Goal: Task Accomplishment & Management: Use online tool/utility

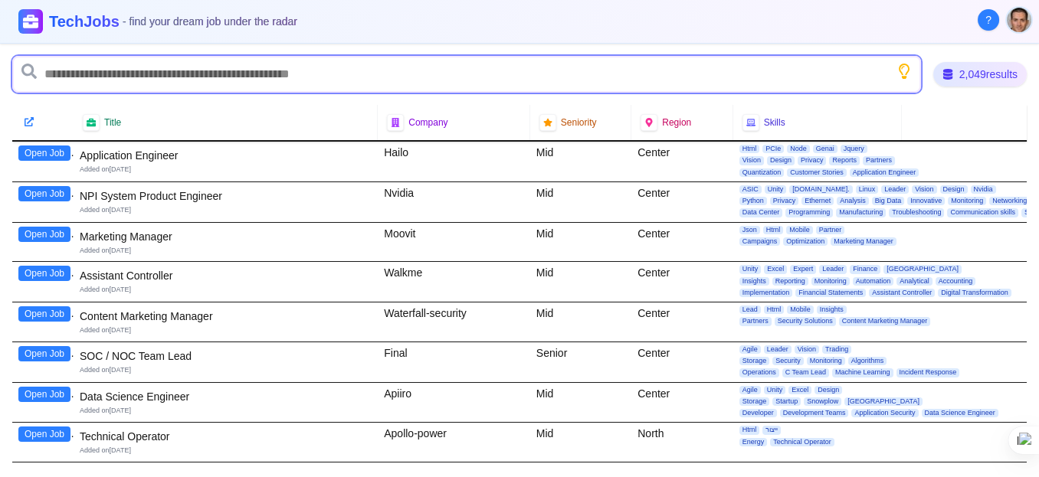
click at [433, 73] on input "text" at bounding box center [466, 74] width 908 height 37
type input "*******"
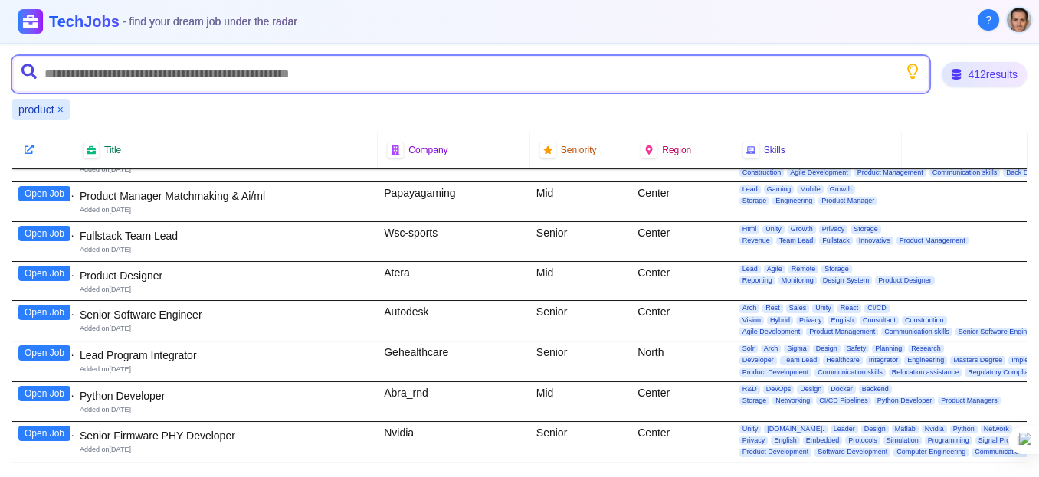
scroll to position [191, 0]
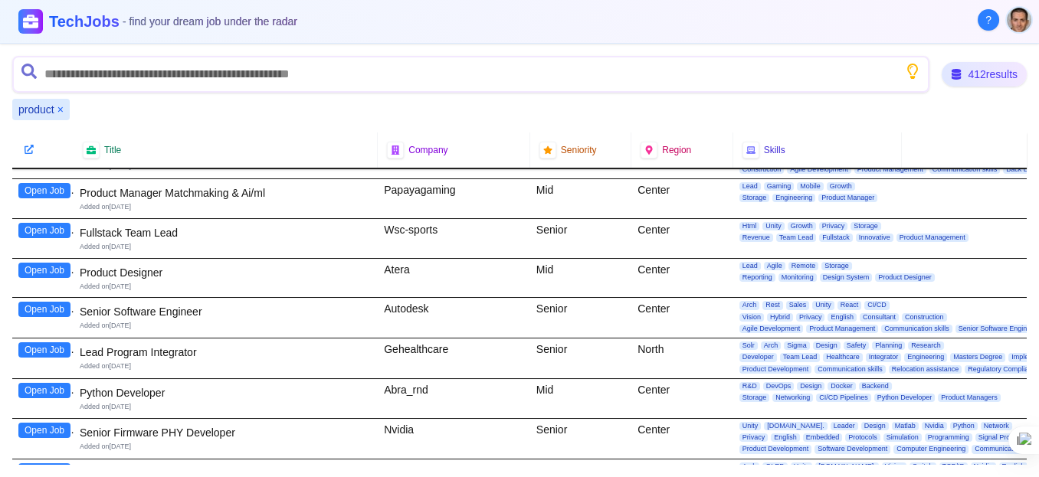
click at [40, 189] on button "Open Job" at bounding box center [44, 190] width 52 height 15
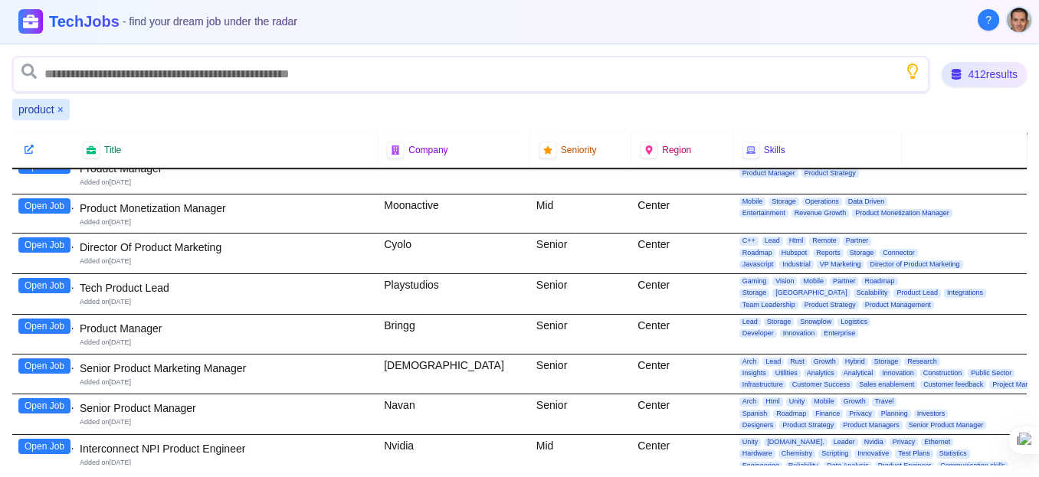
scroll to position [657, 0]
click at [49, 318] on button "Open Job" at bounding box center [44, 325] width 52 height 15
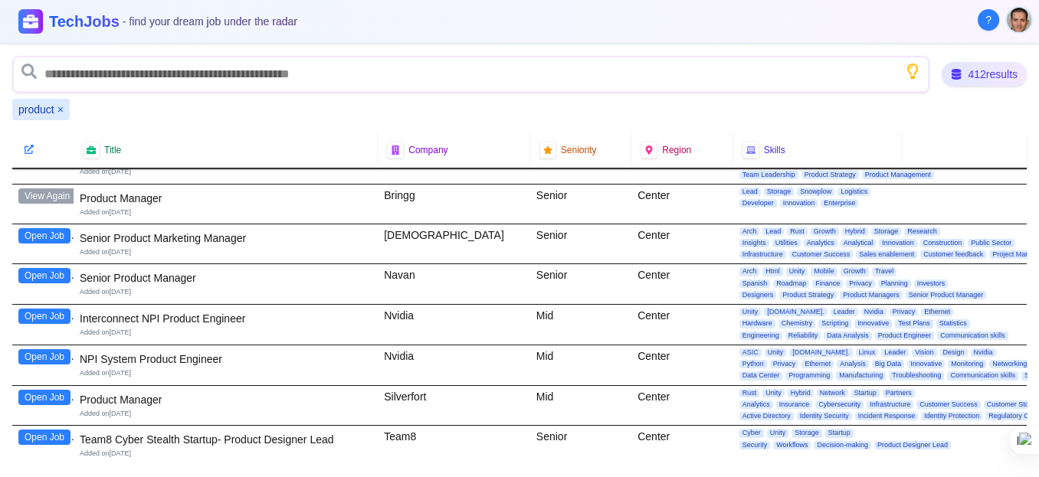
scroll to position [790, 0]
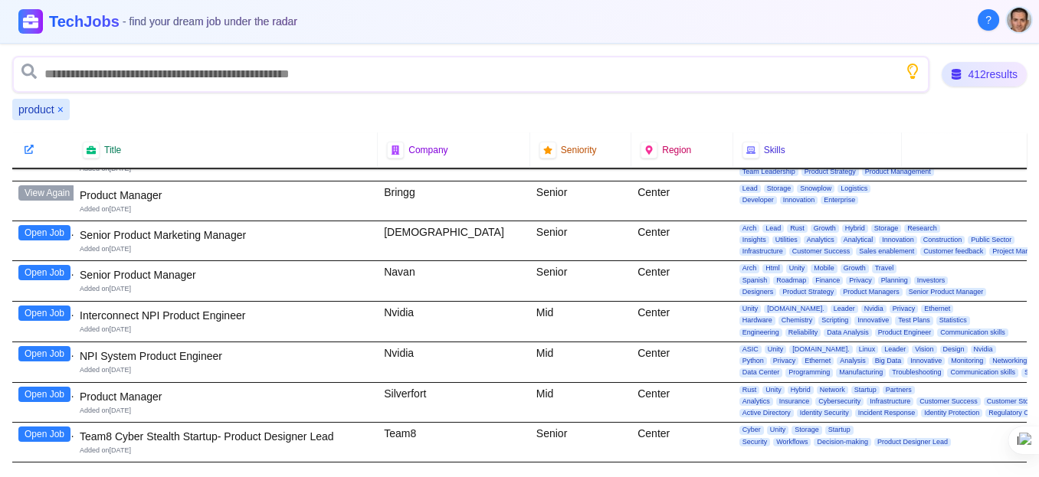
click at [58, 268] on button "Open Job" at bounding box center [44, 272] width 52 height 15
click at [51, 309] on button "Open Job" at bounding box center [44, 313] width 52 height 15
click at [32, 346] on button "Open Job" at bounding box center [44, 353] width 52 height 15
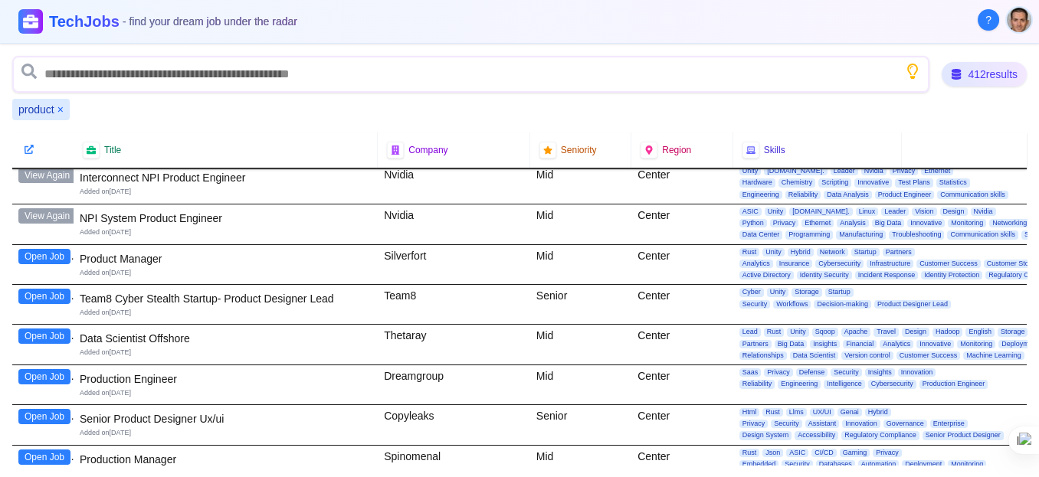
scroll to position [929, 0]
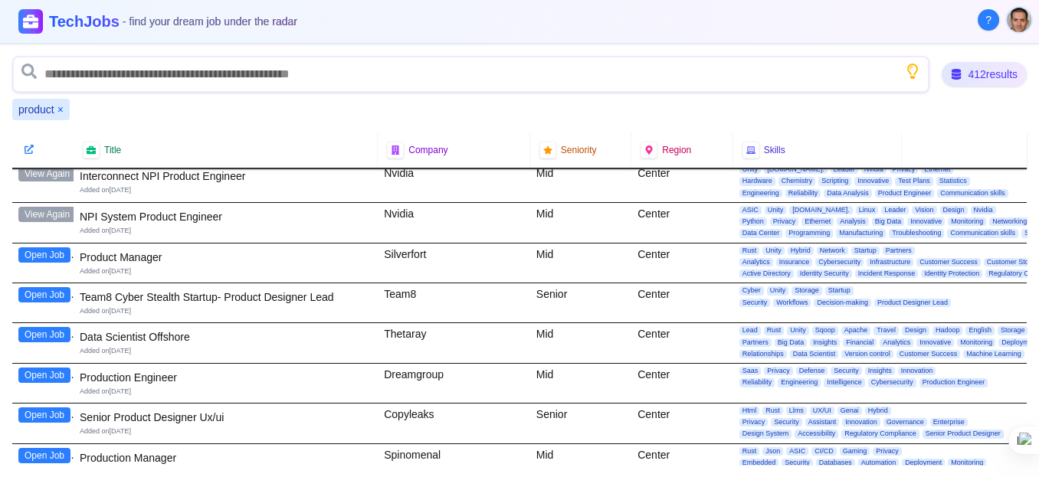
click at [41, 247] on button "Open Job" at bounding box center [44, 254] width 52 height 15
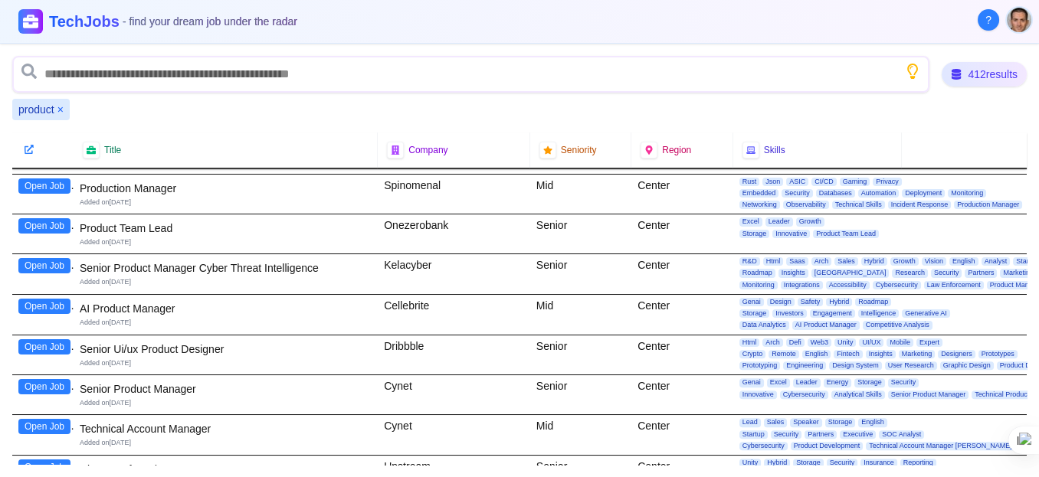
scroll to position [1204, 0]
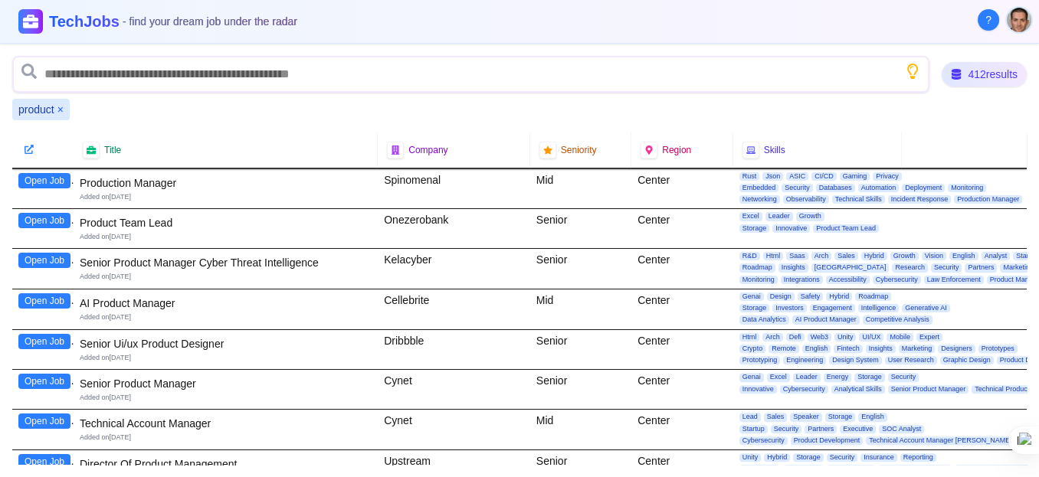
click at [36, 253] on button "Open Job" at bounding box center [44, 260] width 52 height 15
click at [42, 293] on button "Open Job" at bounding box center [44, 300] width 52 height 15
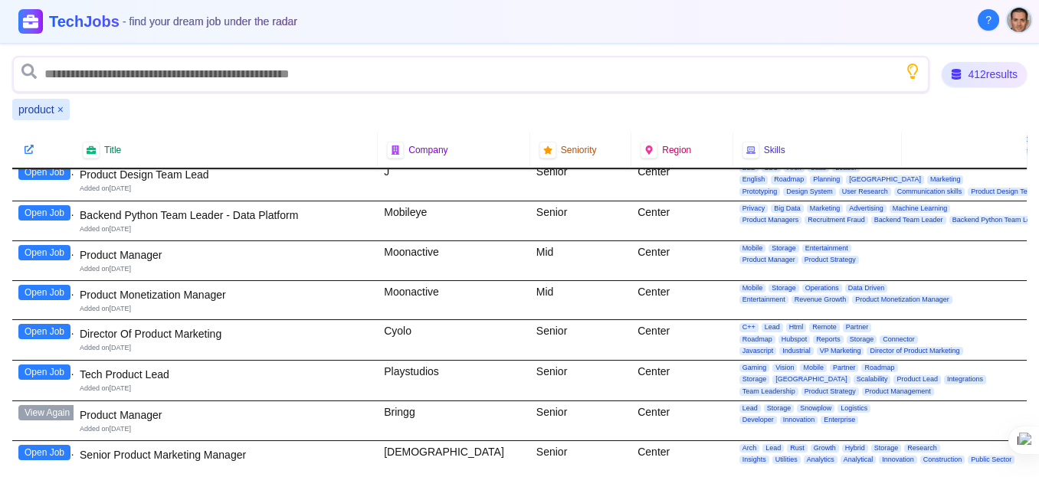
scroll to position [526, 0]
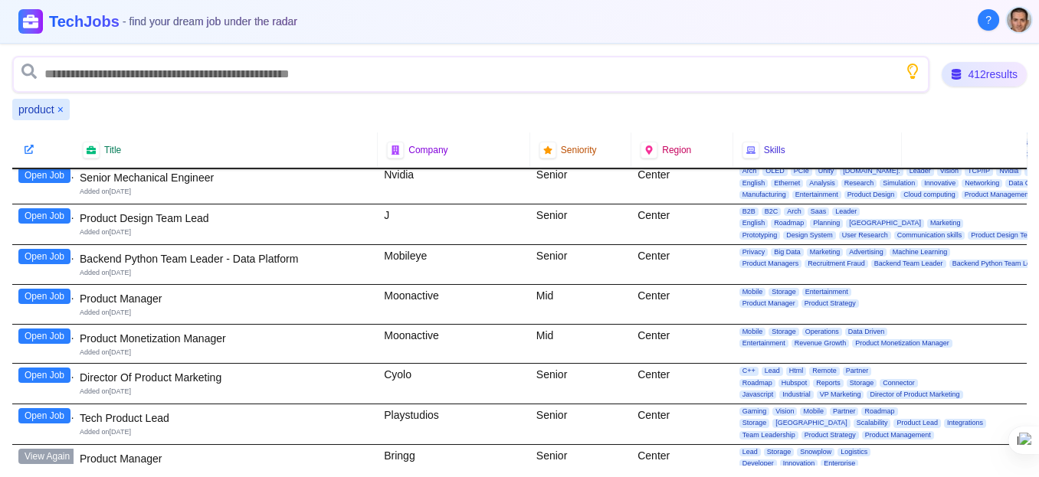
click at [62, 104] on button "×" at bounding box center [60, 109] width 6 height 15
